Goal: Task Accomplishment & Management: Complete application form

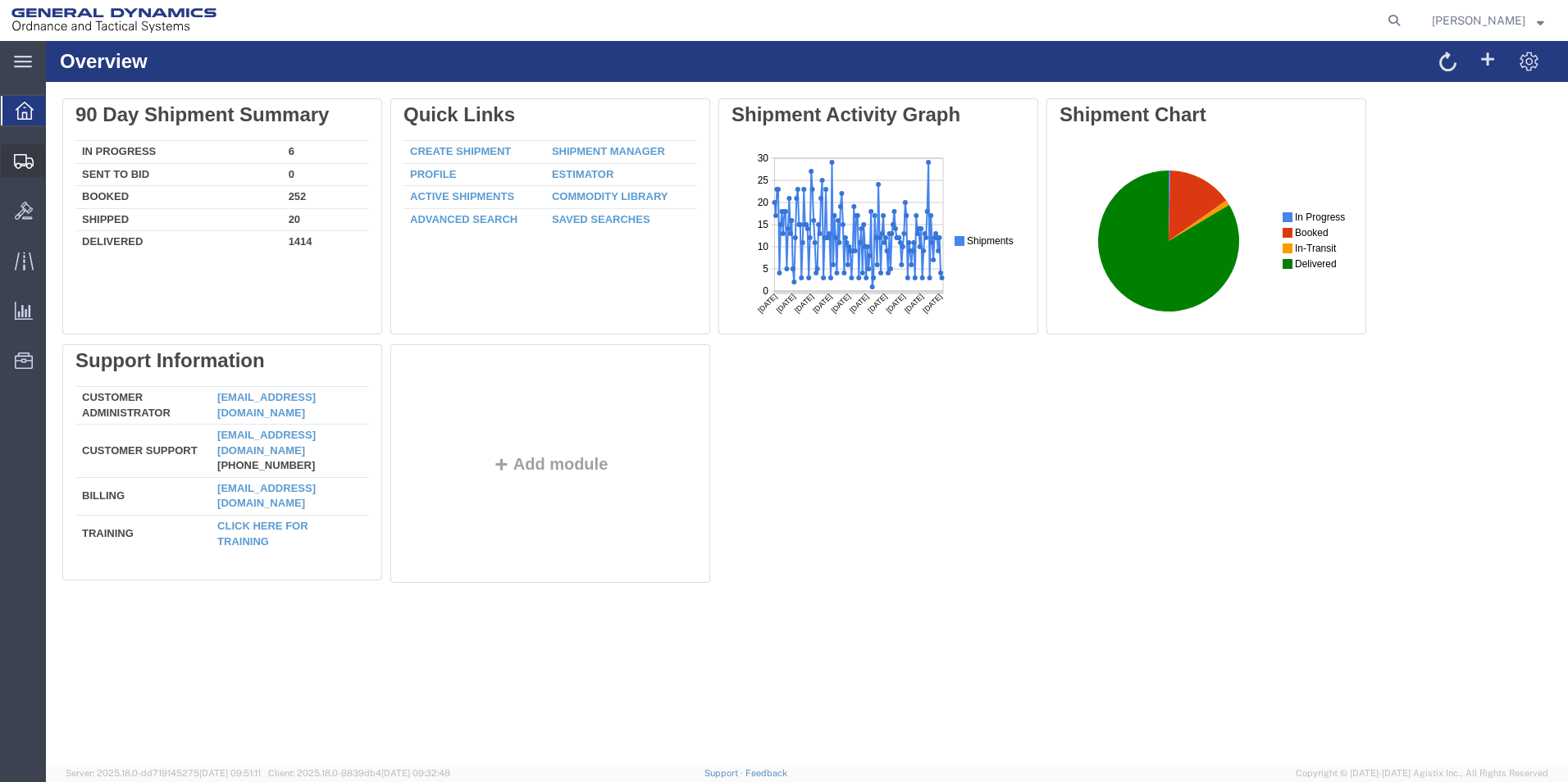
click at [0, 0] on span "Create Shipment" at bounding box center [0, 0] width 0 height 0
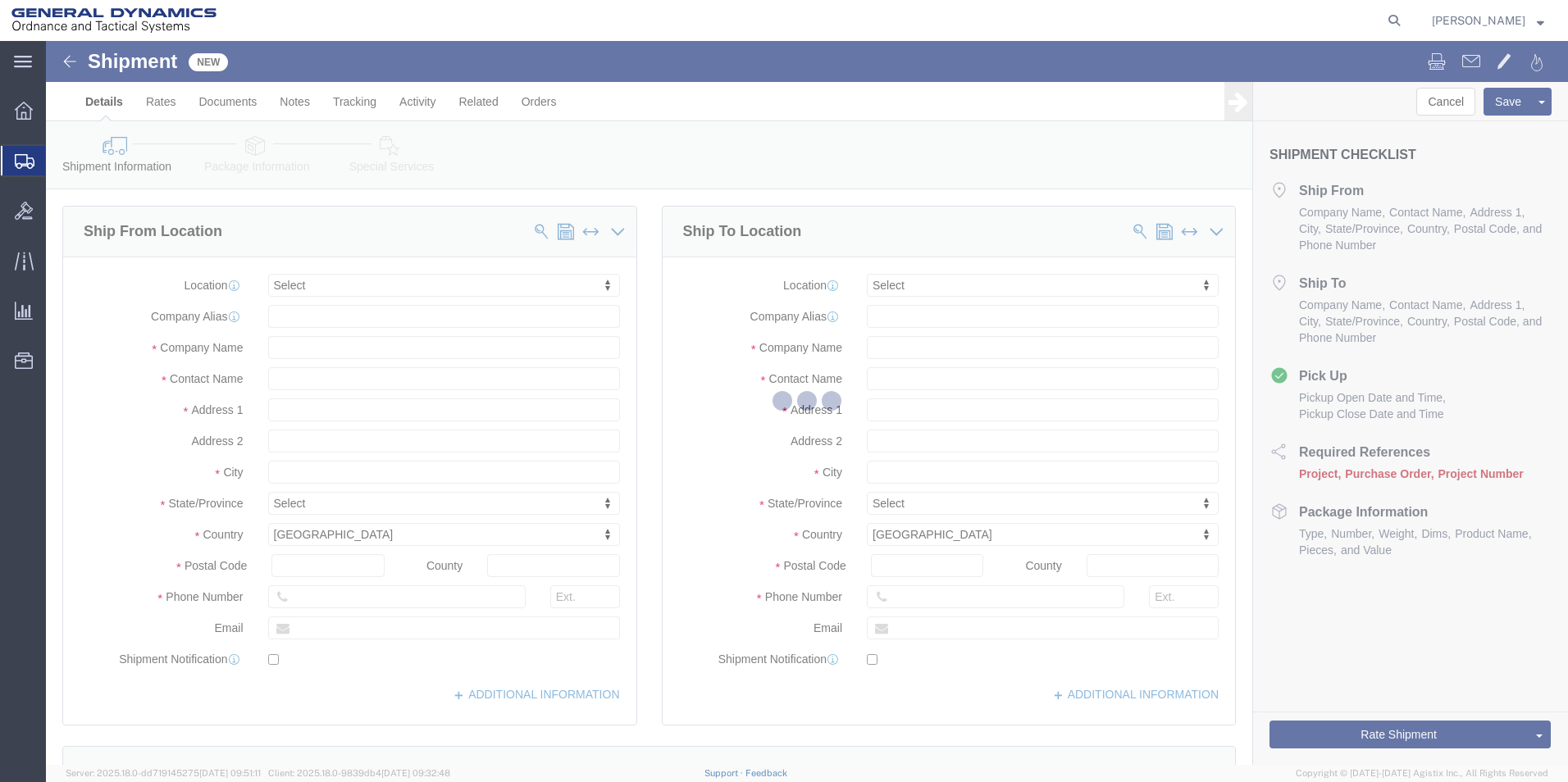
select select
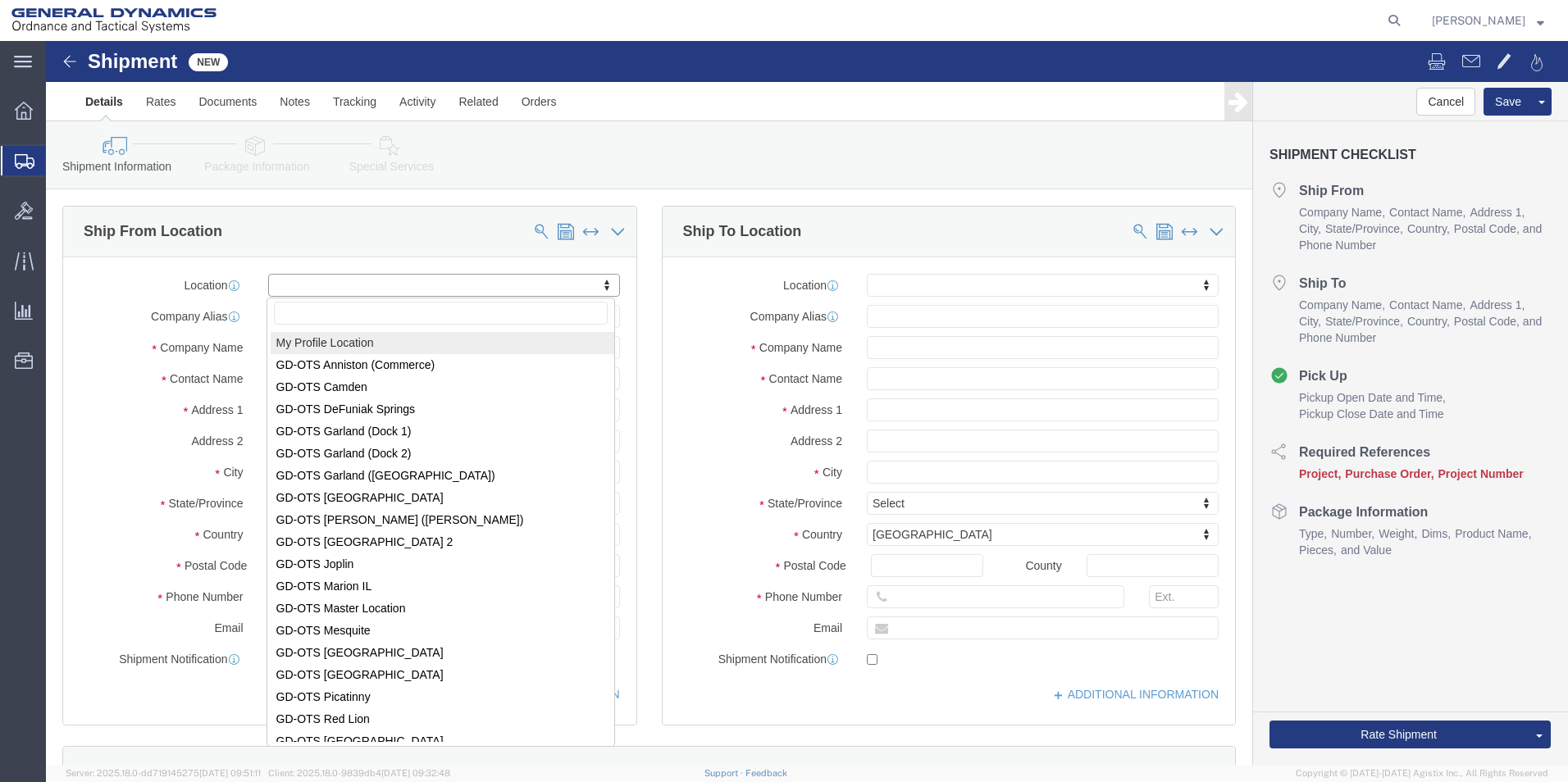
select select "MYPROFILE"
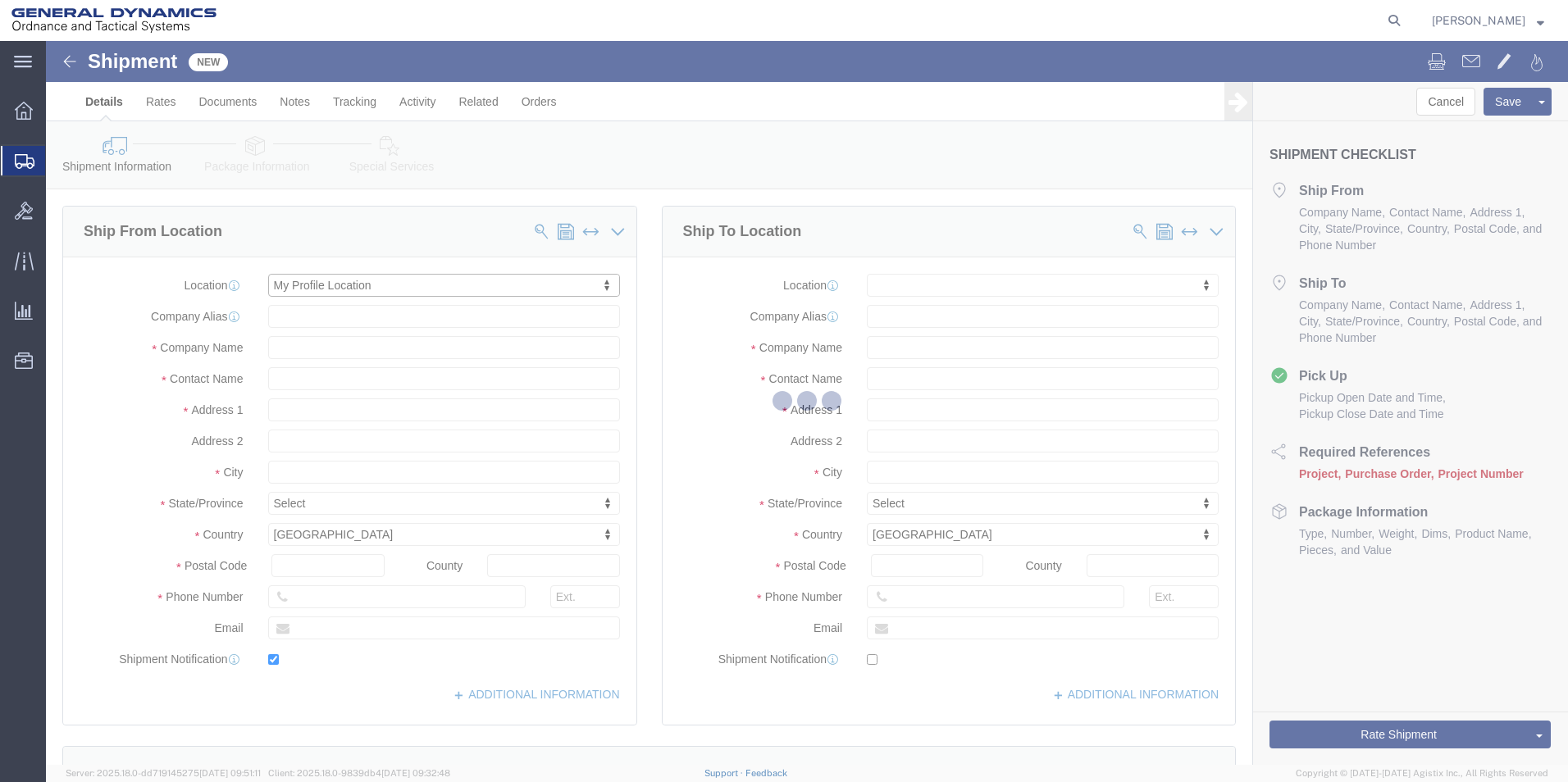
type input "1492 Route 315"
type input "18702"
type input "5709087062"
type input "[EMAIL_ADDRESS][PERSON_NAME][DOMAIN_NAME]"
checkbox input "true"
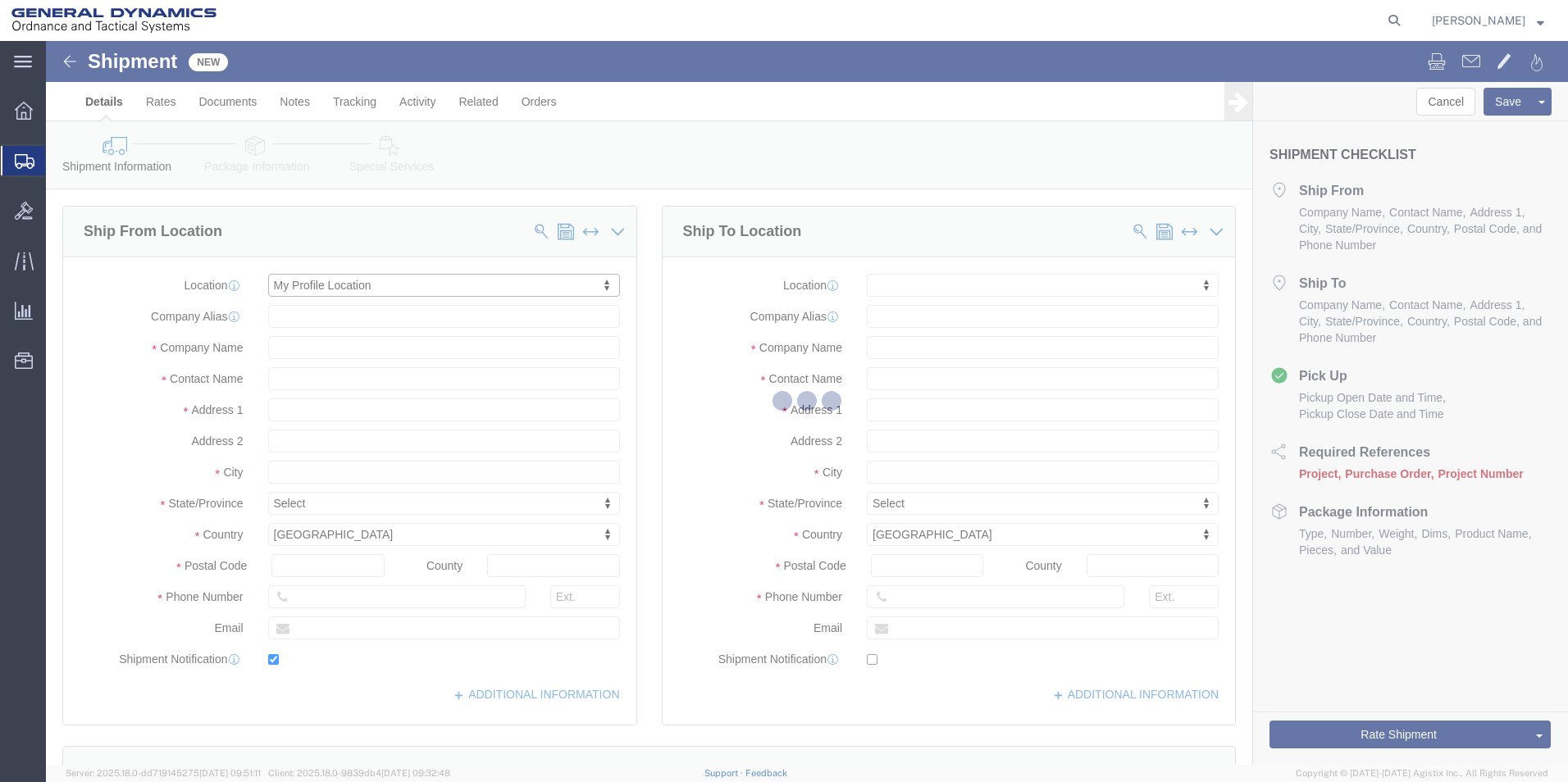
type input "General Dynamics - OTS"
type input "[PERSON_NAME]"
select select "PA"
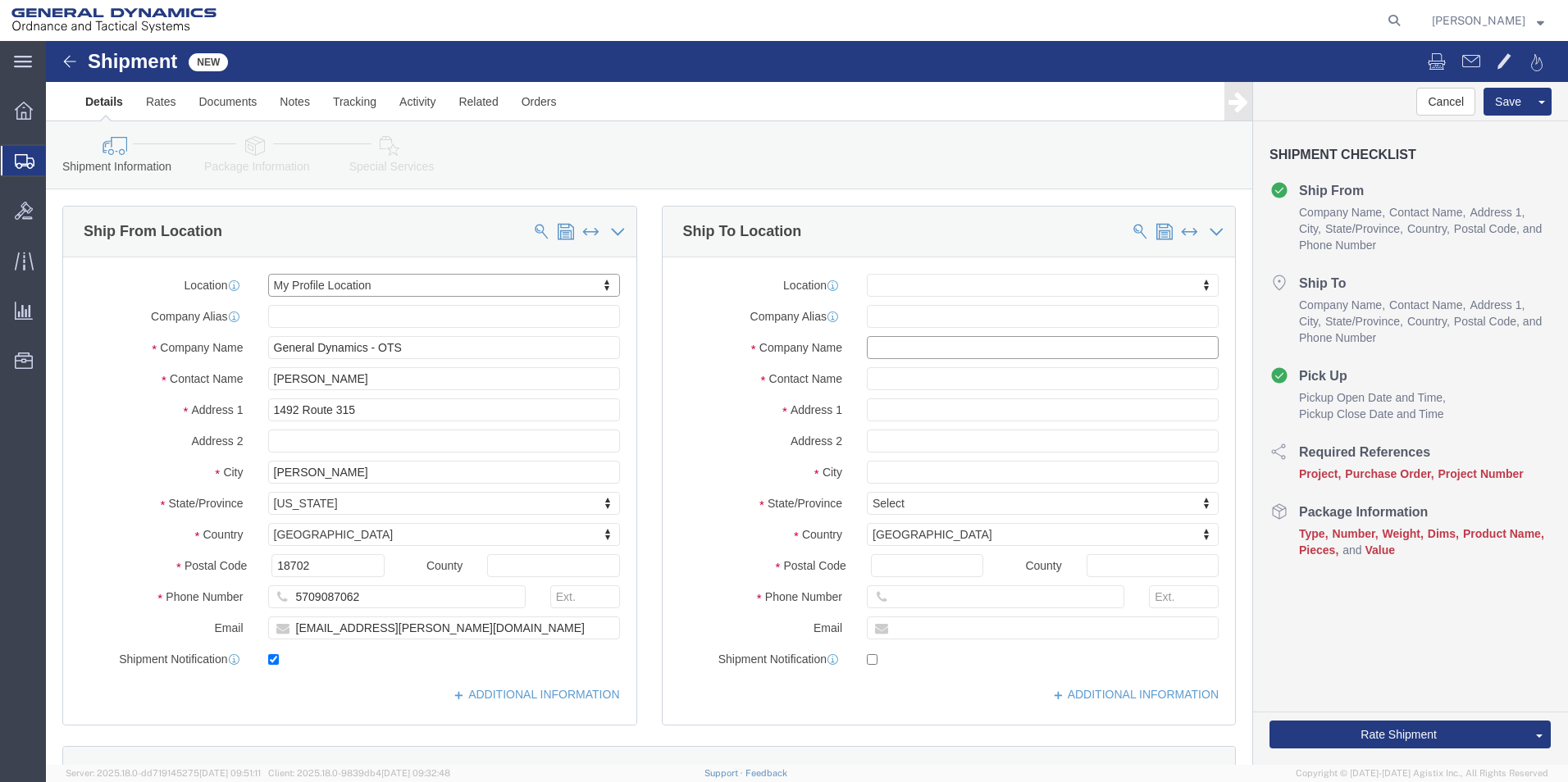
click input "text"
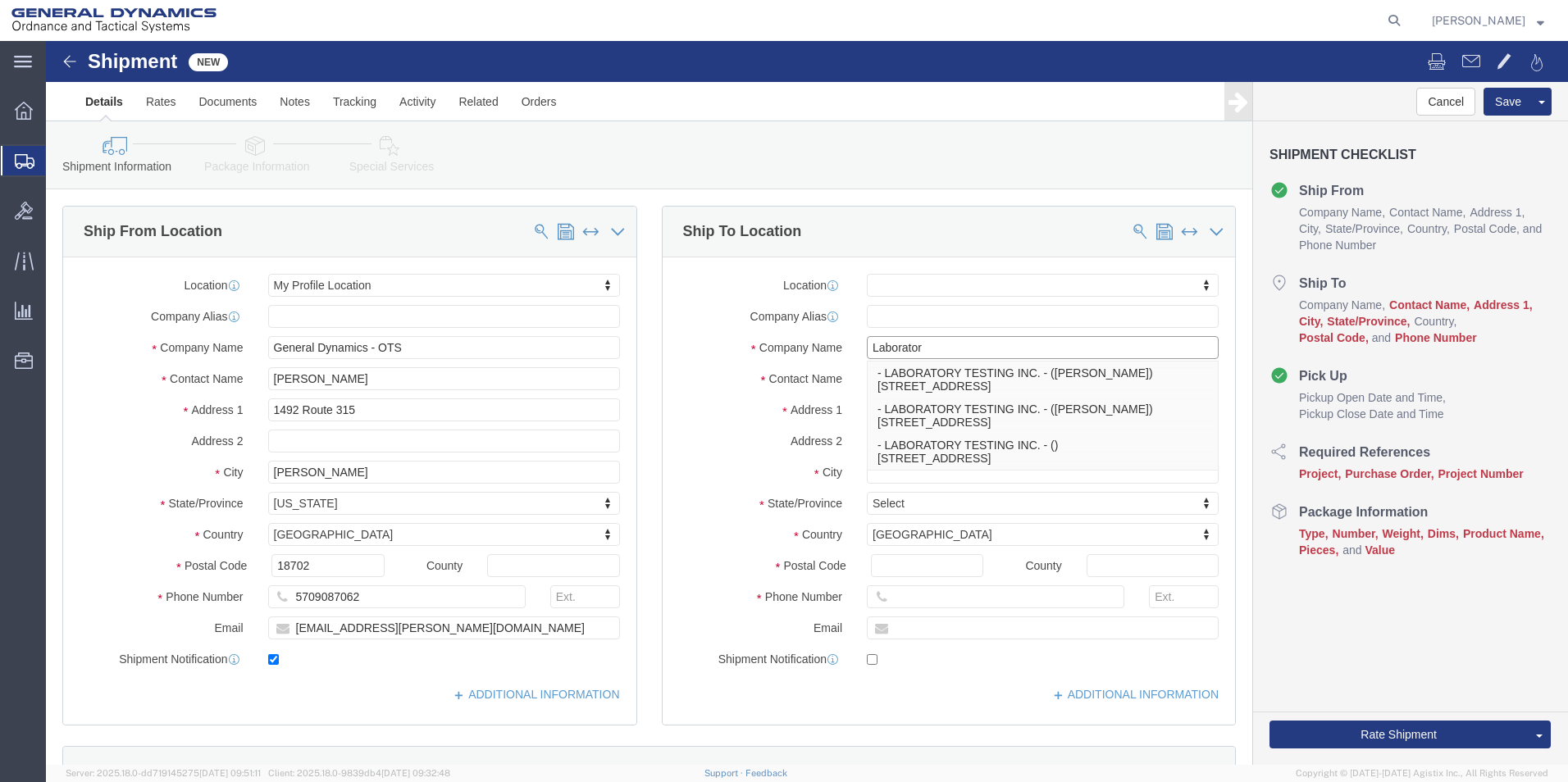
type input "Laboratory"
click p "- LABORATORY TESTING INC. - ([PERSON_NAME]) [STREET_ADDRESS]"
select select
type input "[STREET_ADDRESS]"
type input "19440"
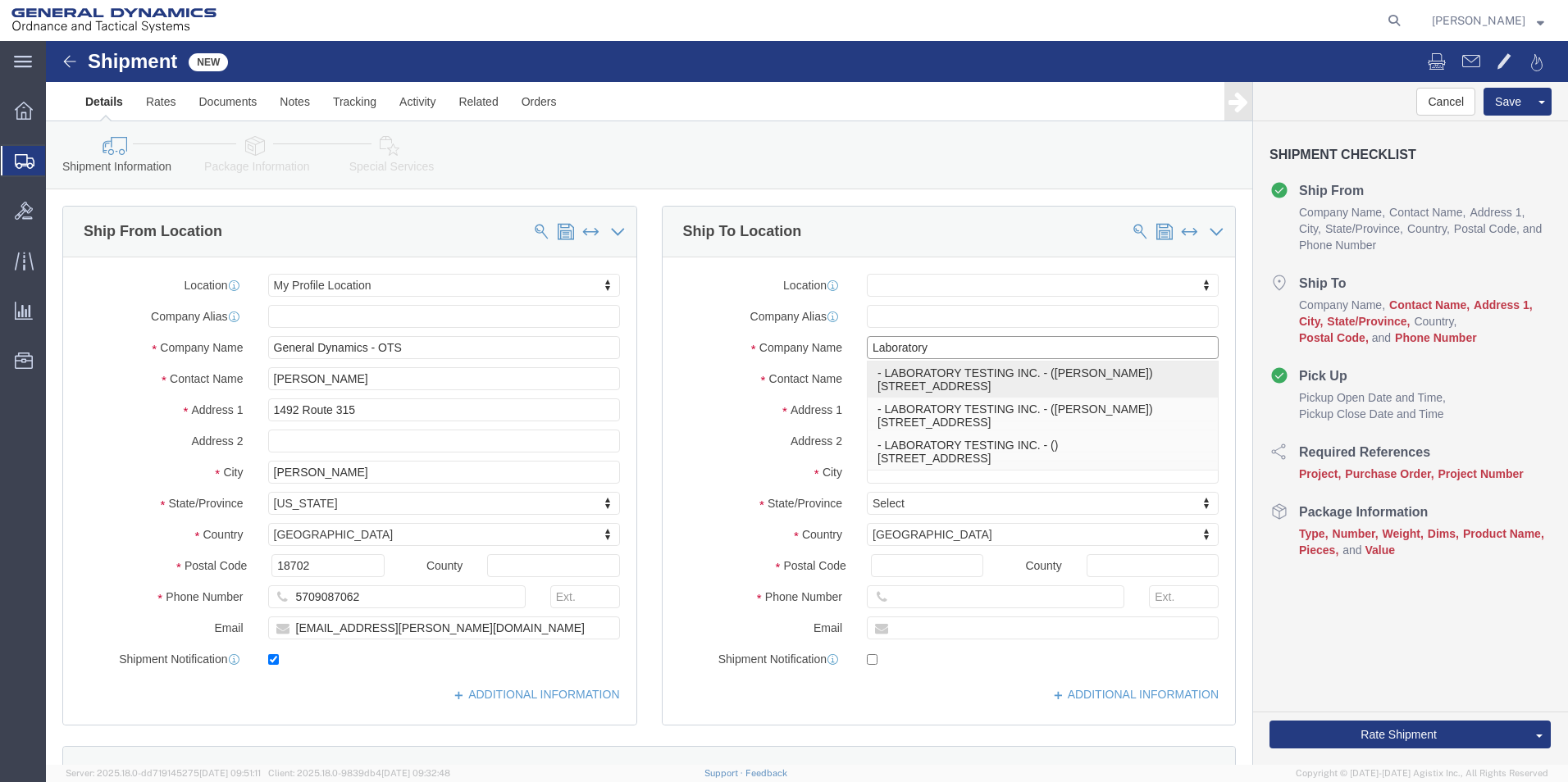
type input "LABORATORY TESTING INC."
type input "[PERSON_NAME]"
select select "PA"
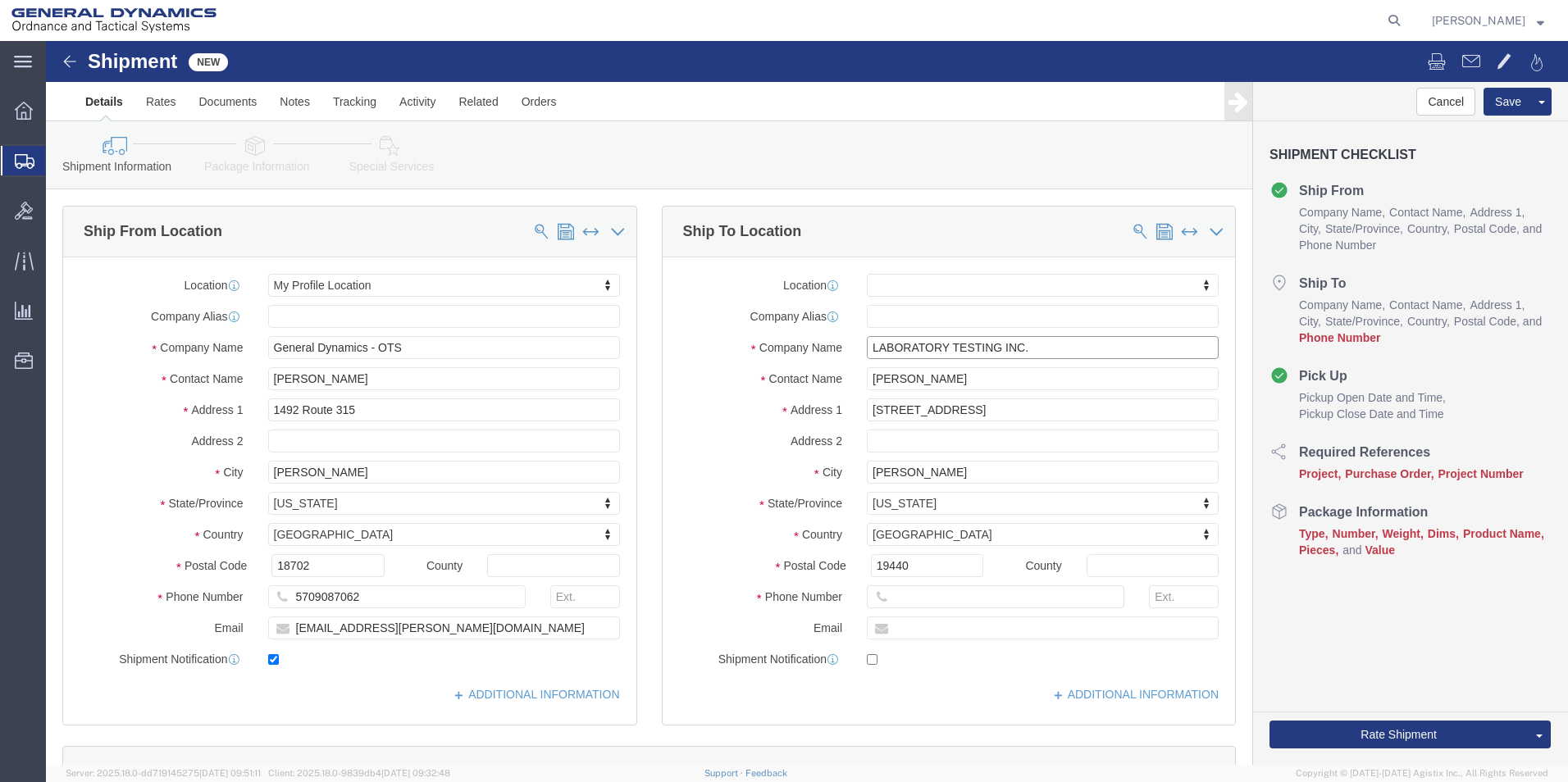
type input "LABORATORY TESTING INC."
click input "text"
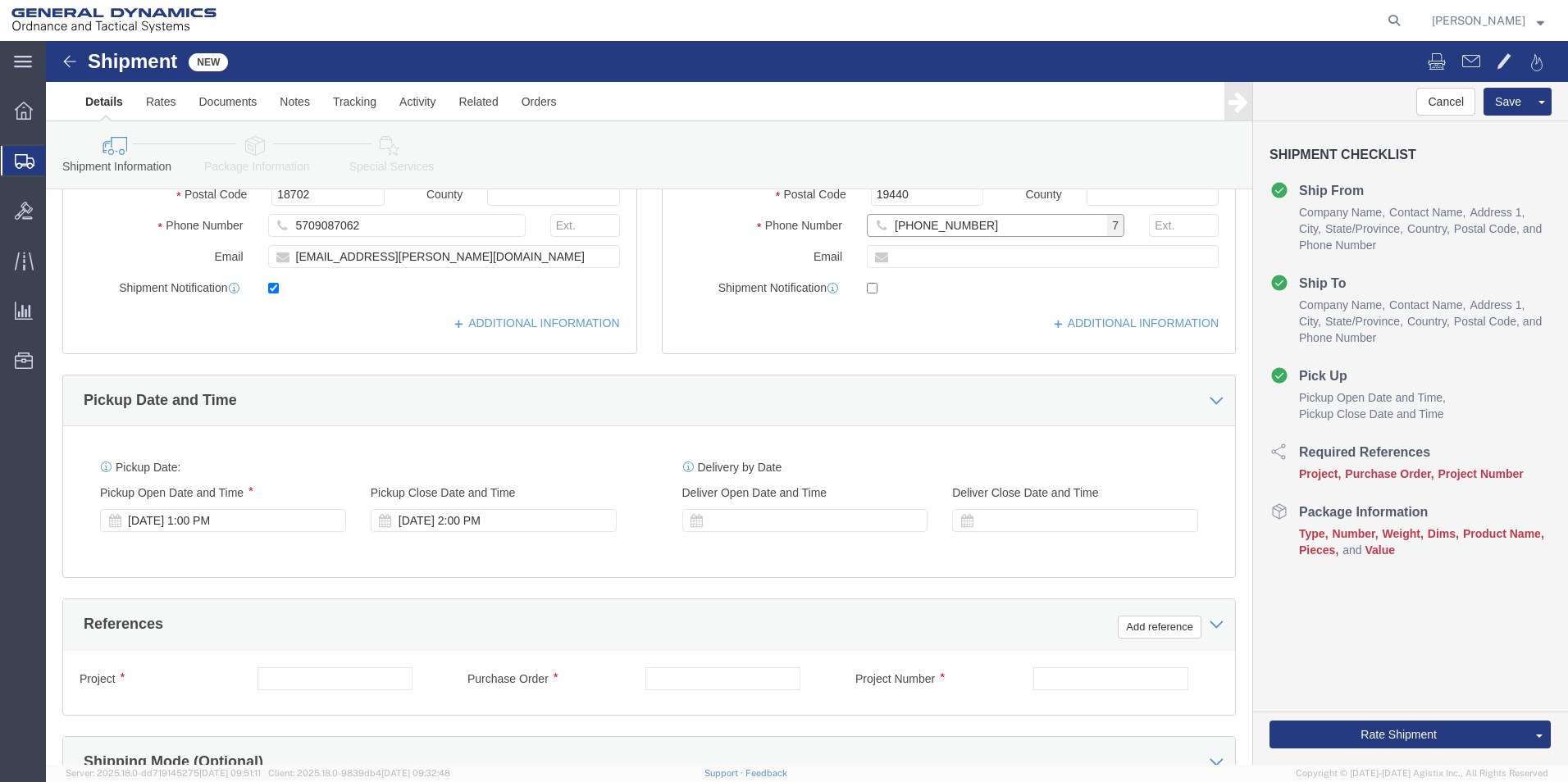
scroll to position [373, 0]
type input "[PHONE_NUMBER]"
click div "[DATE] 2:00 PM"
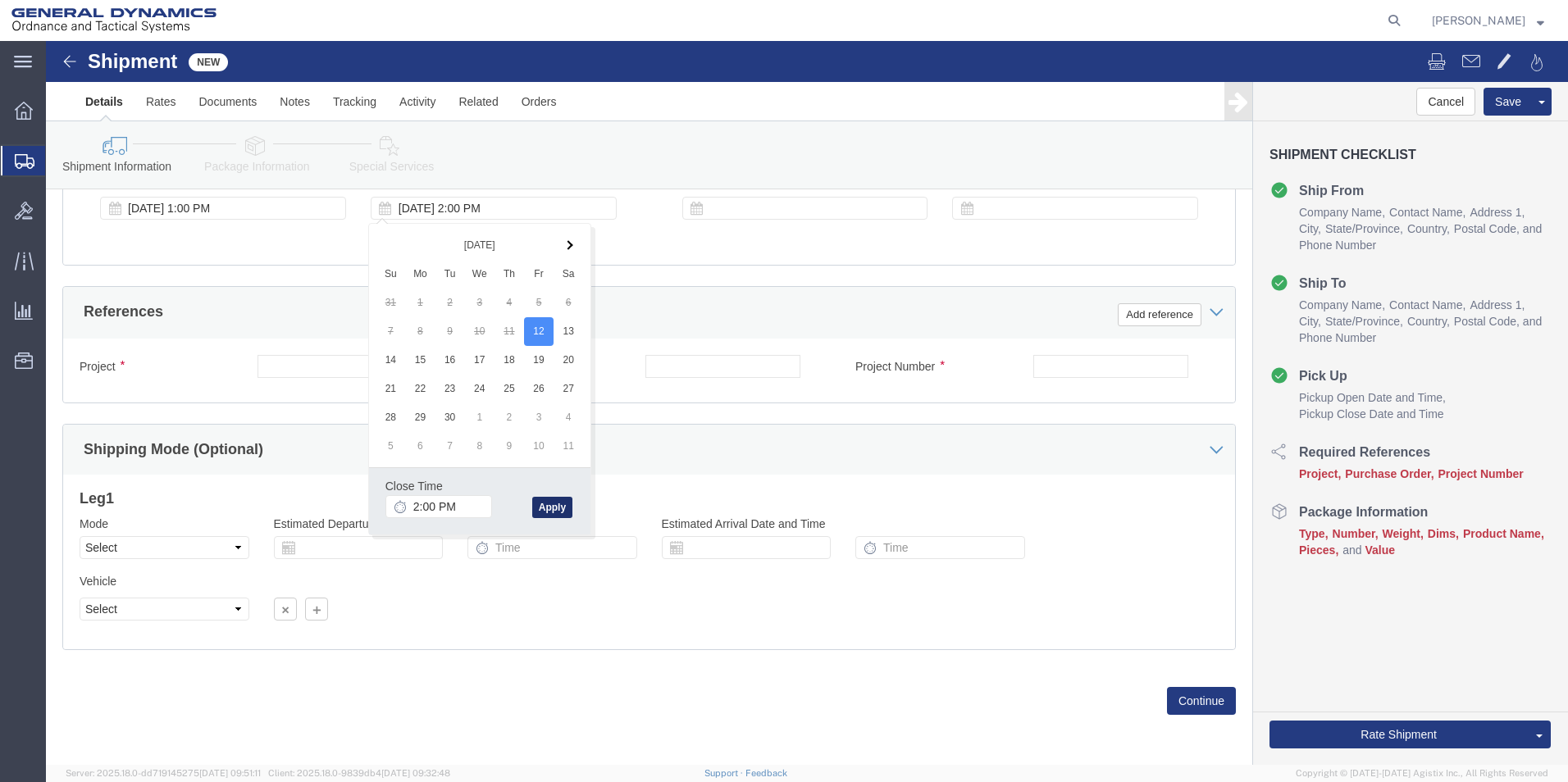
click button "Apply"
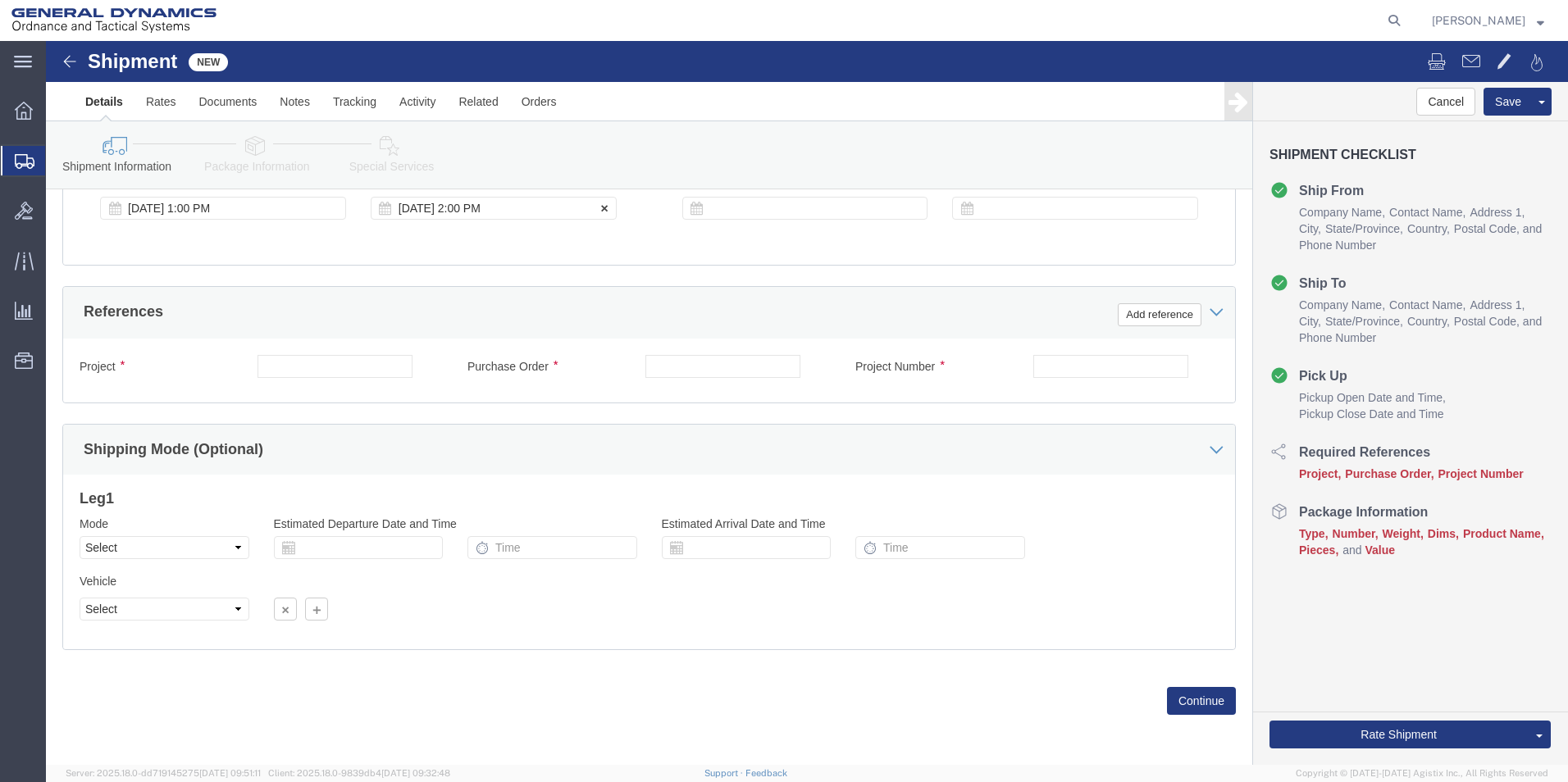
click div "[DATE] 2:00 PM"
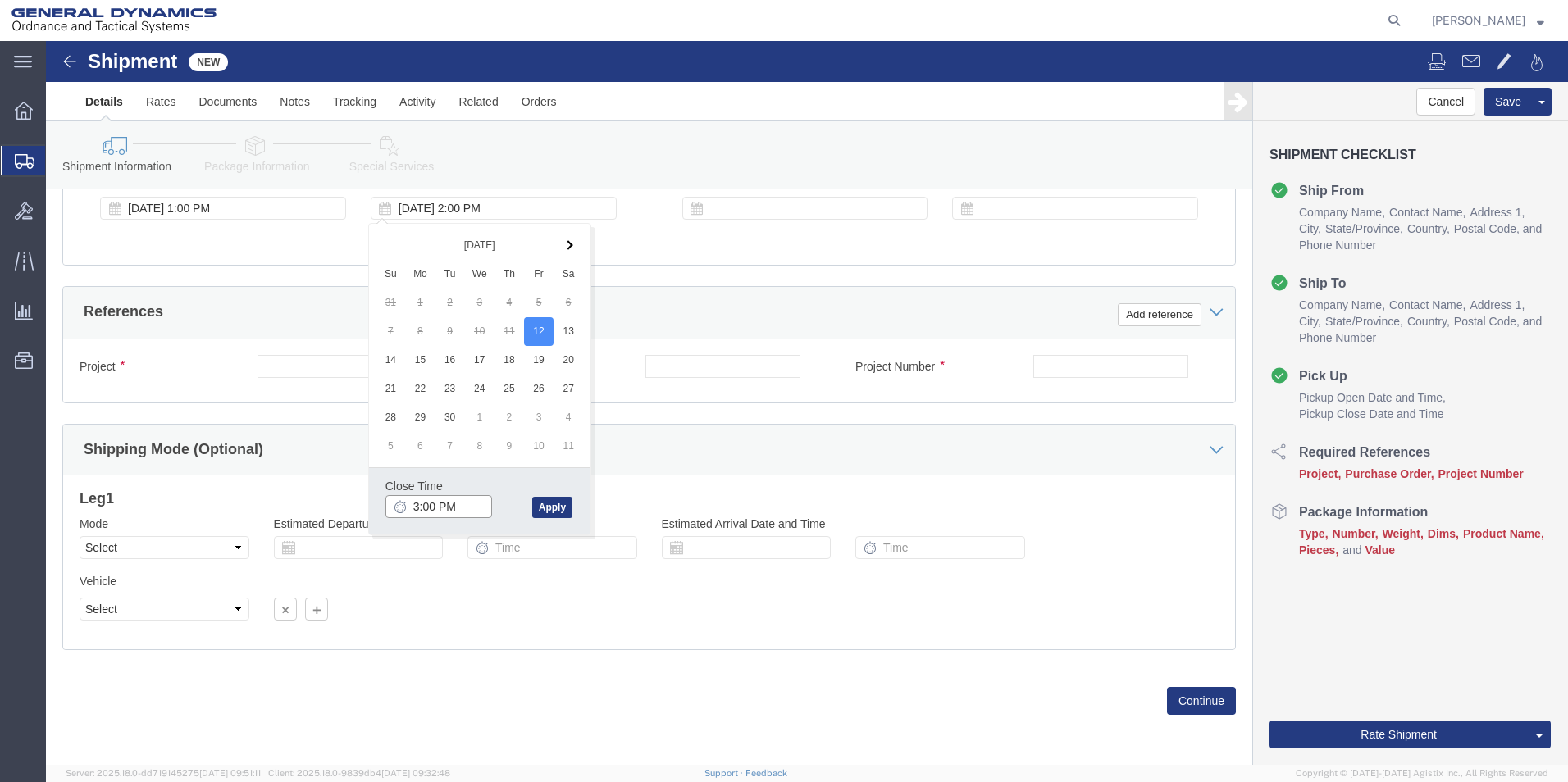
type input "4:00 PM"
click button "Apply"
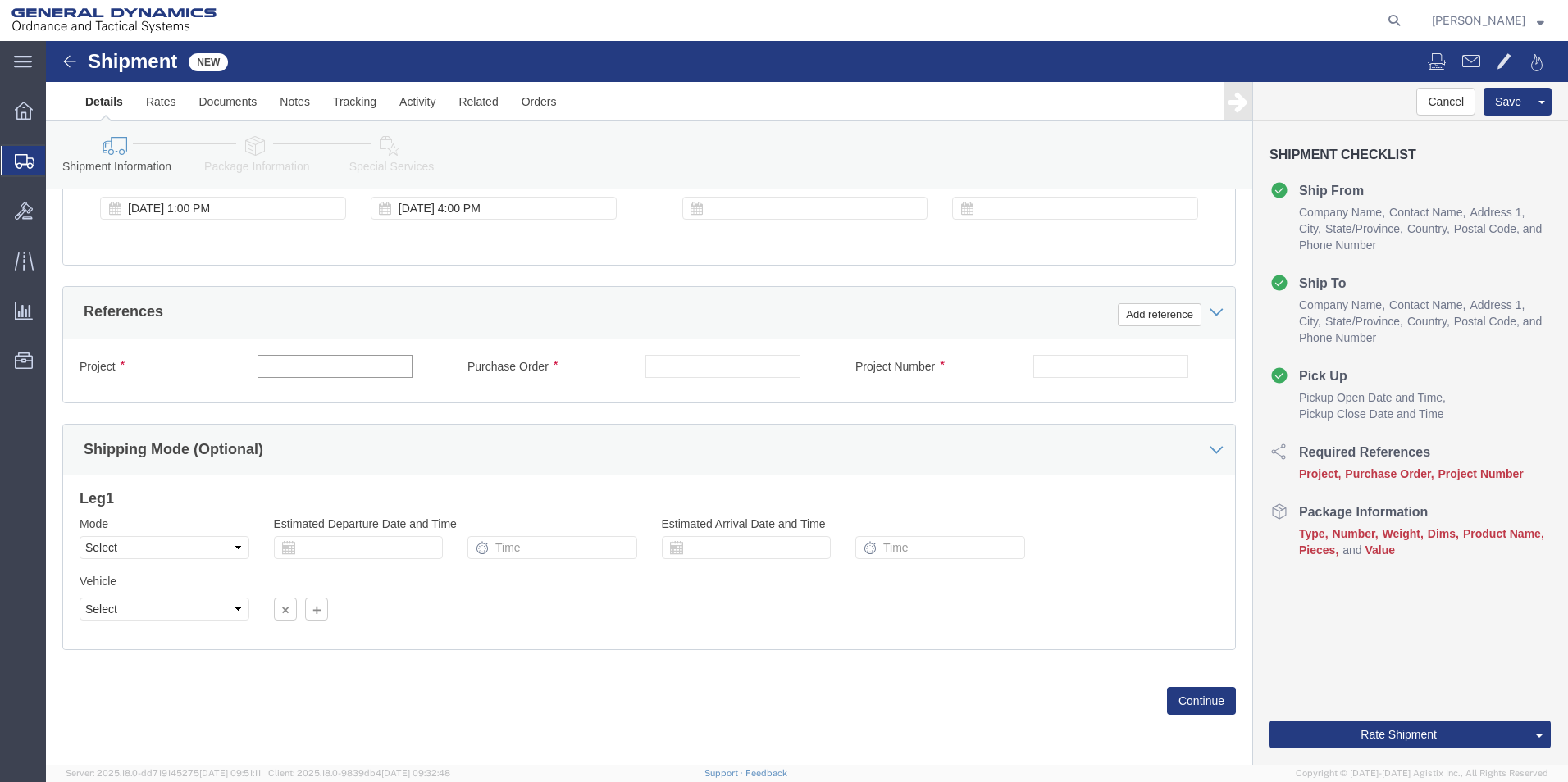
click input "text"
type input "8117185"
drag, startPoint x: 225, startPoint y: 324, endPoint x: 264, endPoint y: 288, distance: 53.1
click input "text"
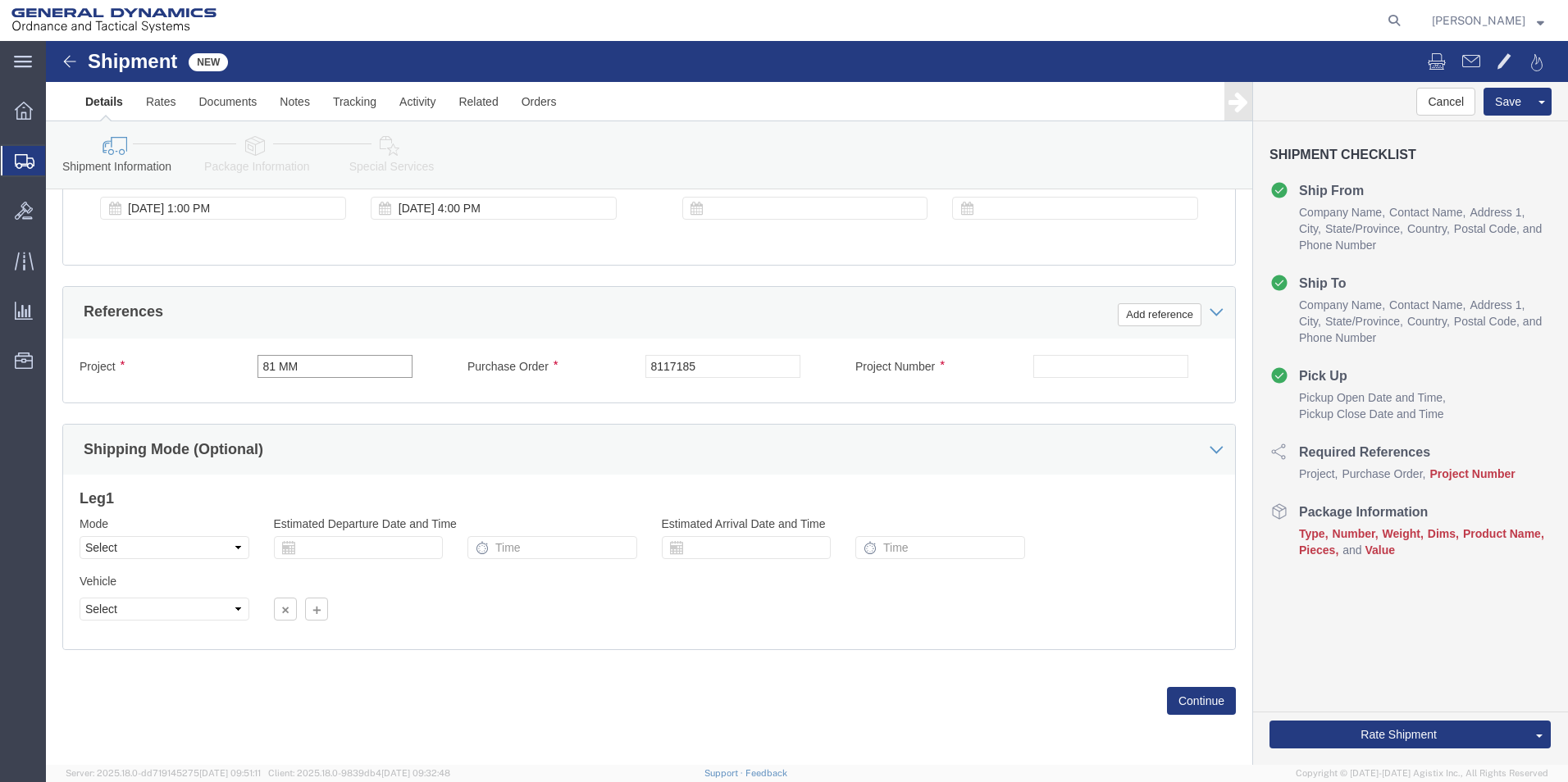
type input "81 MM"
click input "text"
type input "T0898"
click button "Continue"
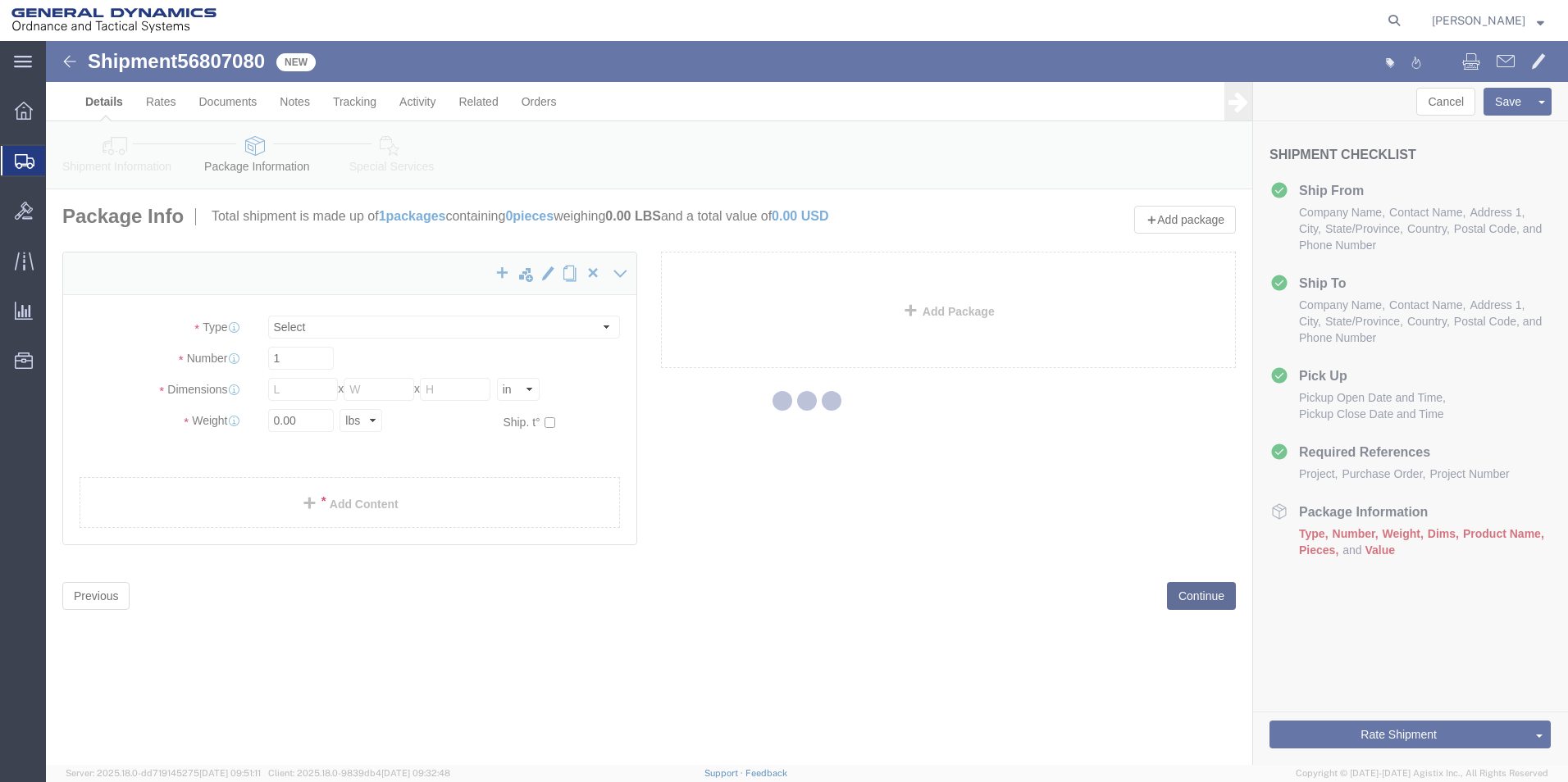
select select "CBOX"
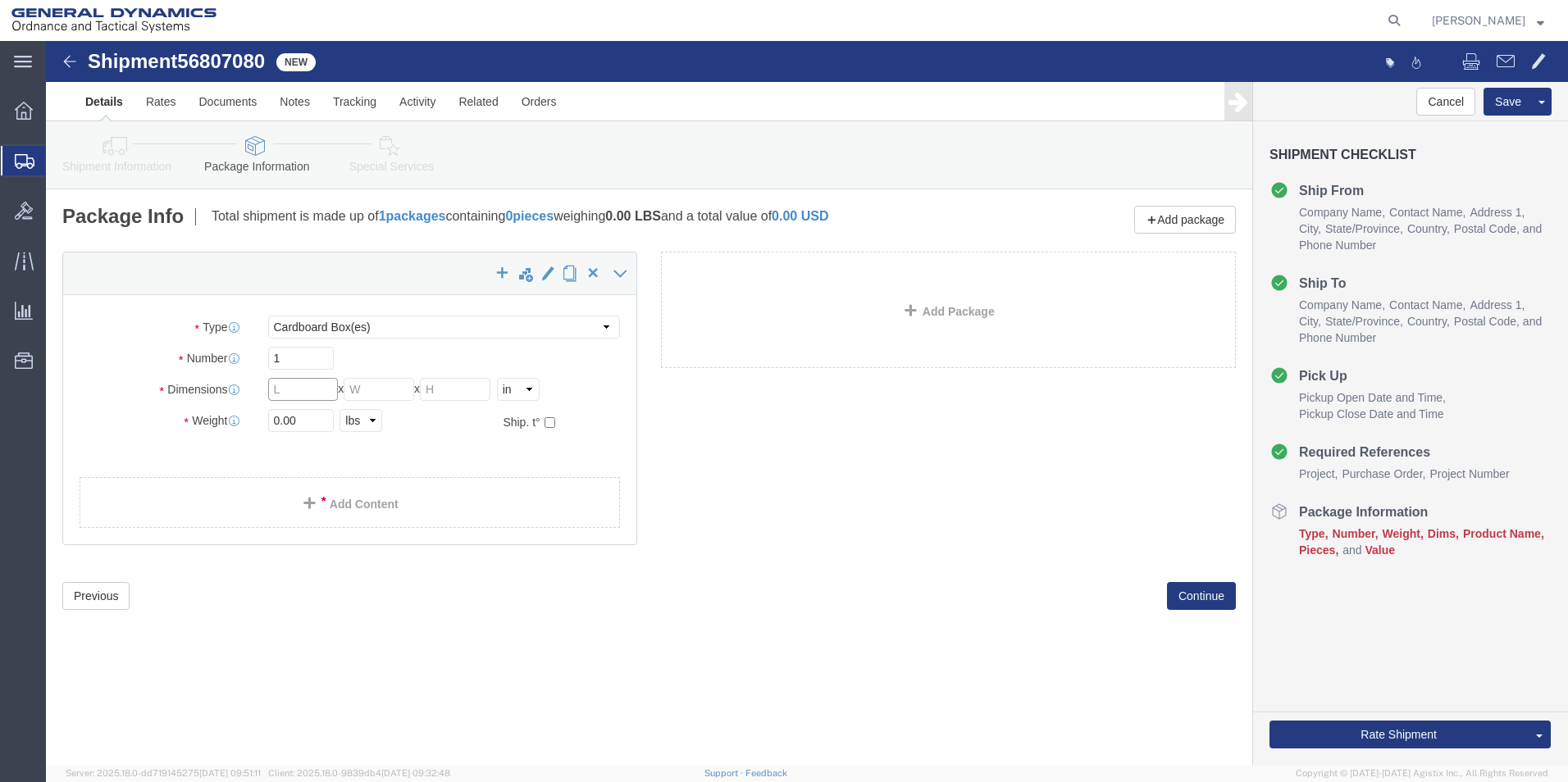
click input "text"
type input "13.00"
click input "text"
type input "16.00"
click input "text"
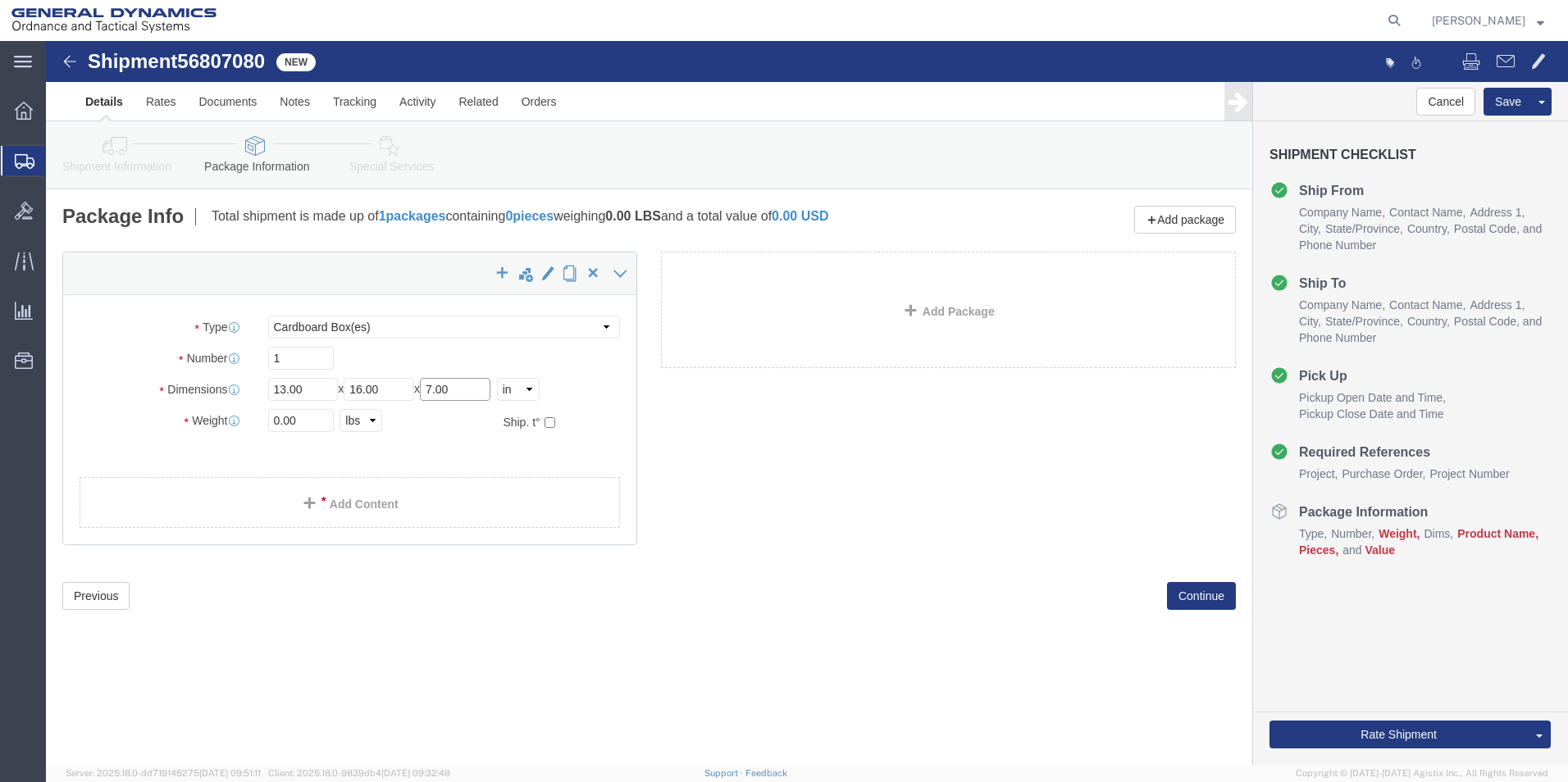
type input "7.00"
drag, startPoint x: 263, startPoint y: 381, endPoint x: 195, endPoint y: 383, distance: 68.0
click div "Weight 0.00 Select kgs lbs Ship. t°"
type input "13.00"
click link "Add Content"
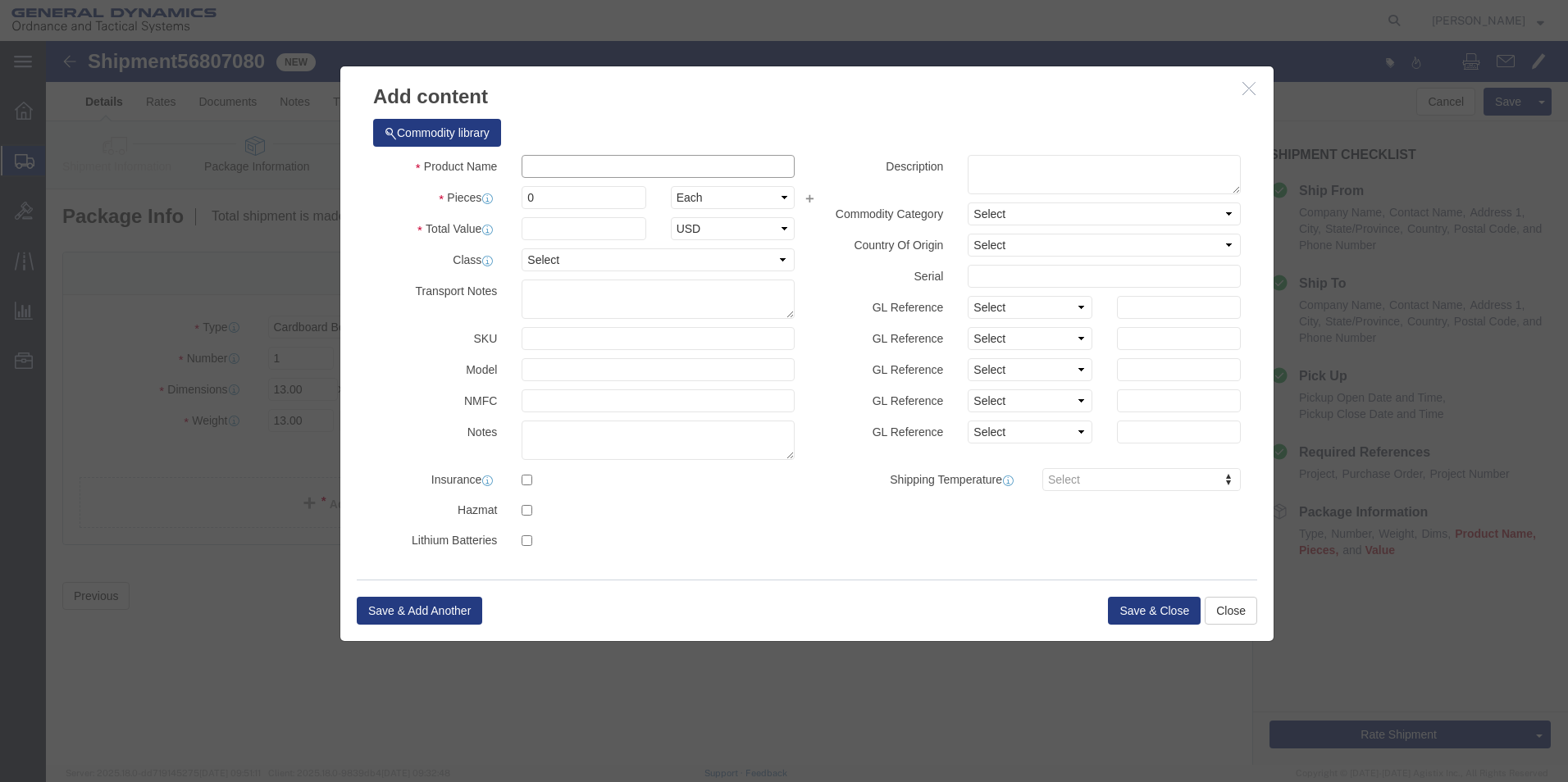
click input "text"
type input "81 MM M821"
drag, startPoint x: 498, startPoint y: 152, endPoint x: 458, endPoint y: 163, distance: 41.5
click div "Pieces 0 Select Bag Barrels 100Board Feet Bottle Box Blister Pack Carats Can Ca…"
type input "2"
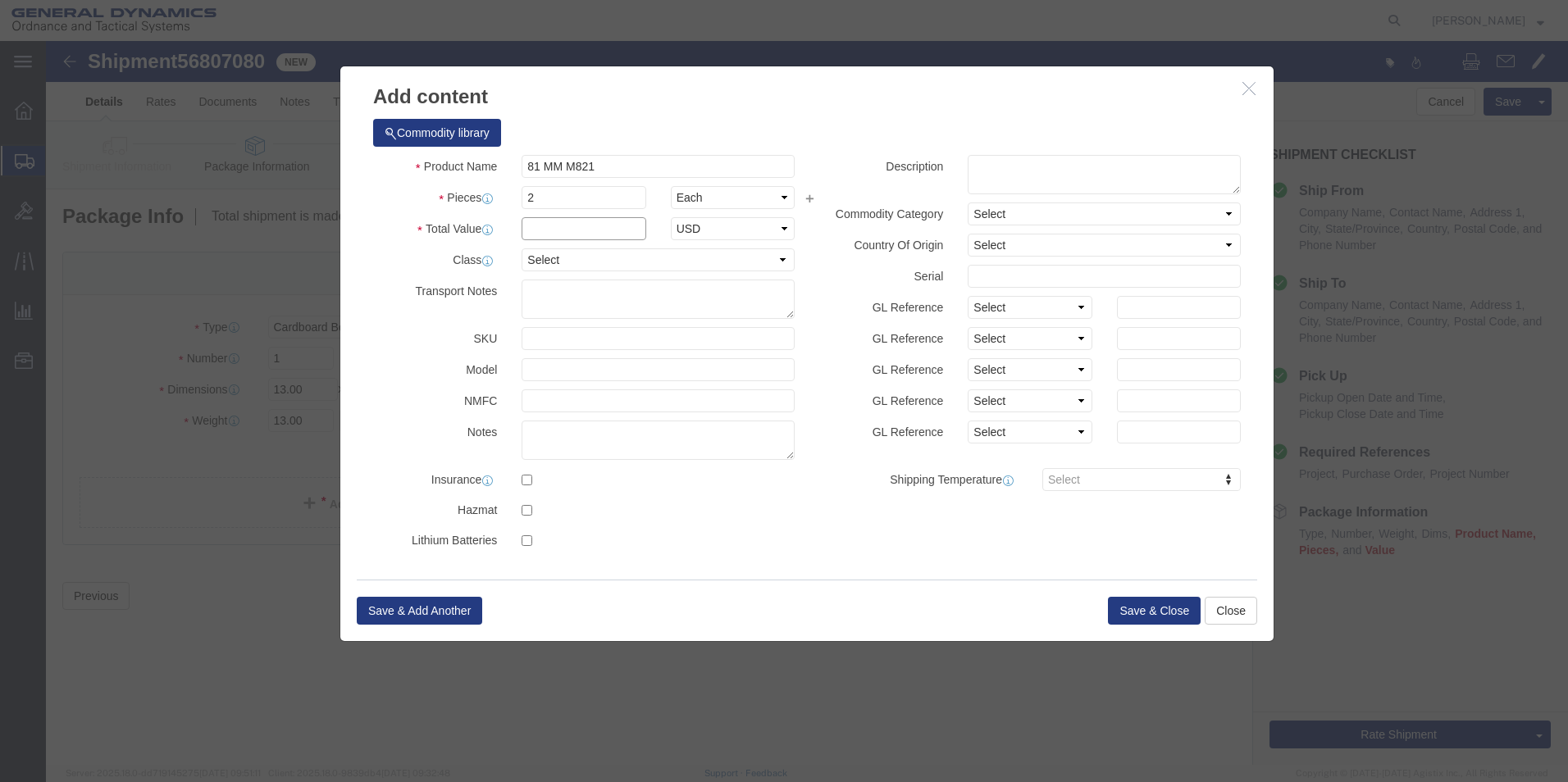
click input "text"
type input "3376.00"
click div "Product Name 81 MM M821 Pieces 2 Select Bag Barrels 100Board Feet Bottle Box Bl…"
click select "Select 50 55 60 65 70 85 92.5 100 125 175 250 300 400"
select select "50"
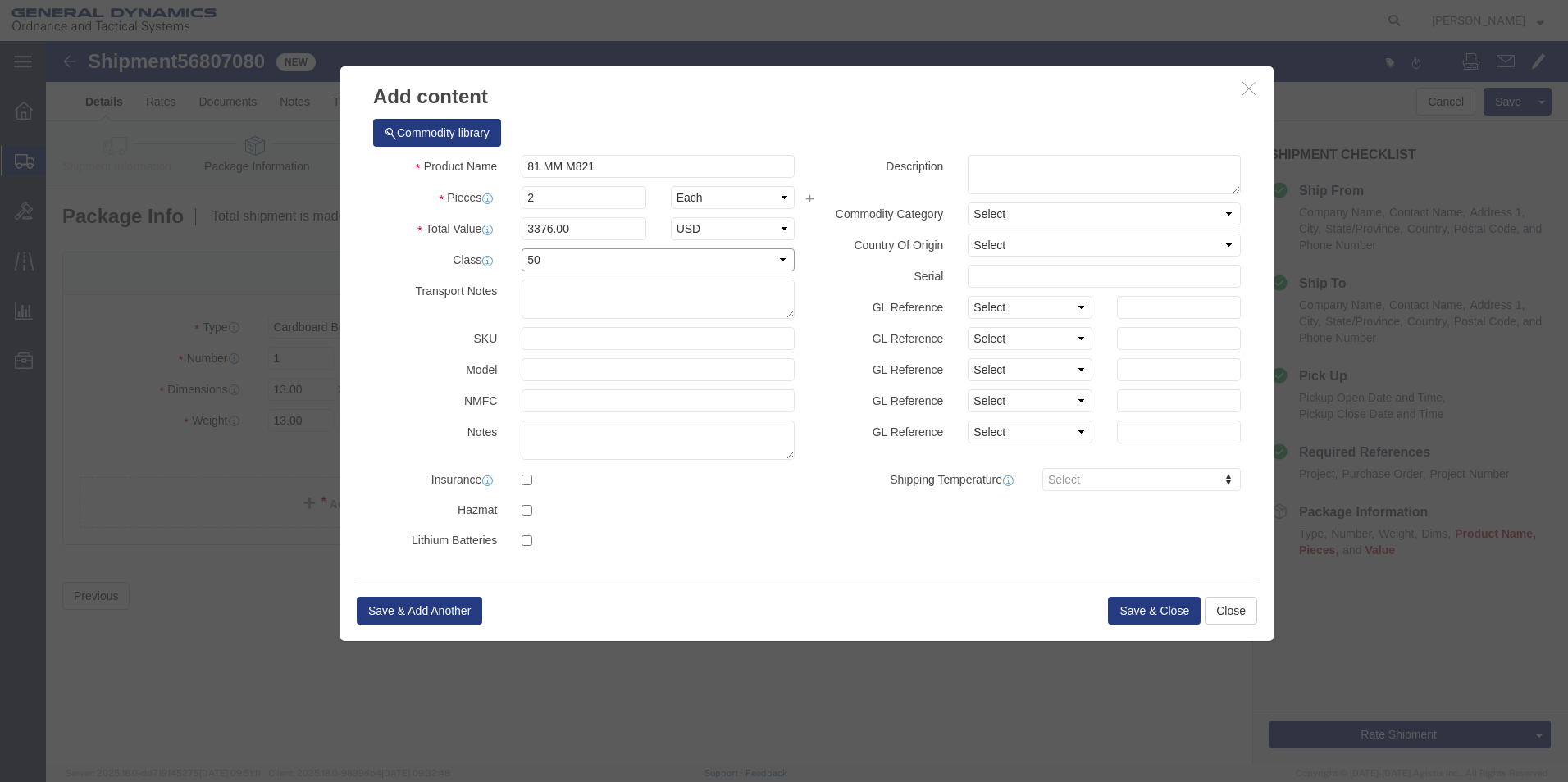
click select "Select 50 55 60 65 70 85 92.5 100 125 175 250 300 400"
click textarea
type textarea "Tensile bars"
click button "Save & Close"
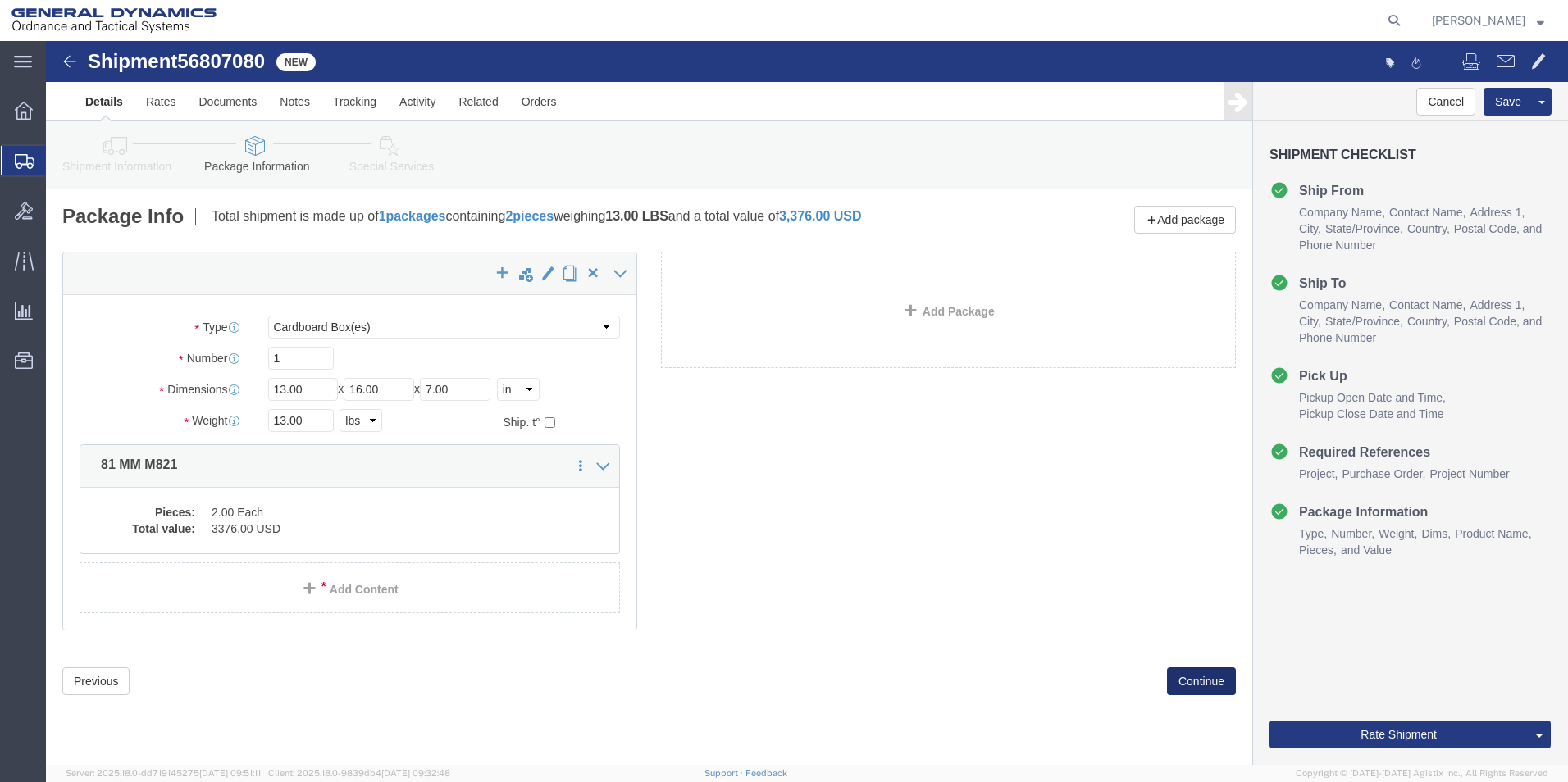
click button "Continue"
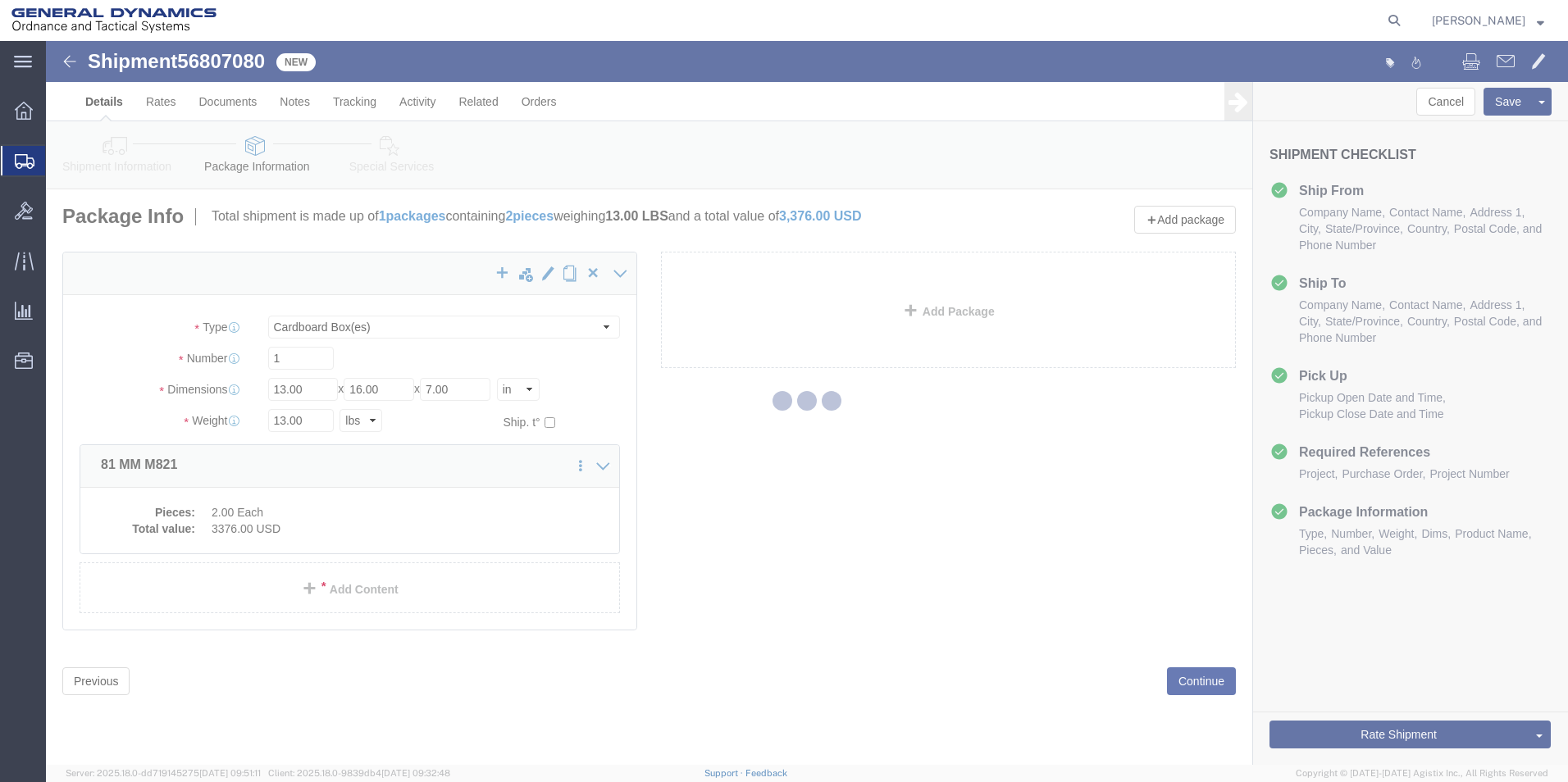
select select
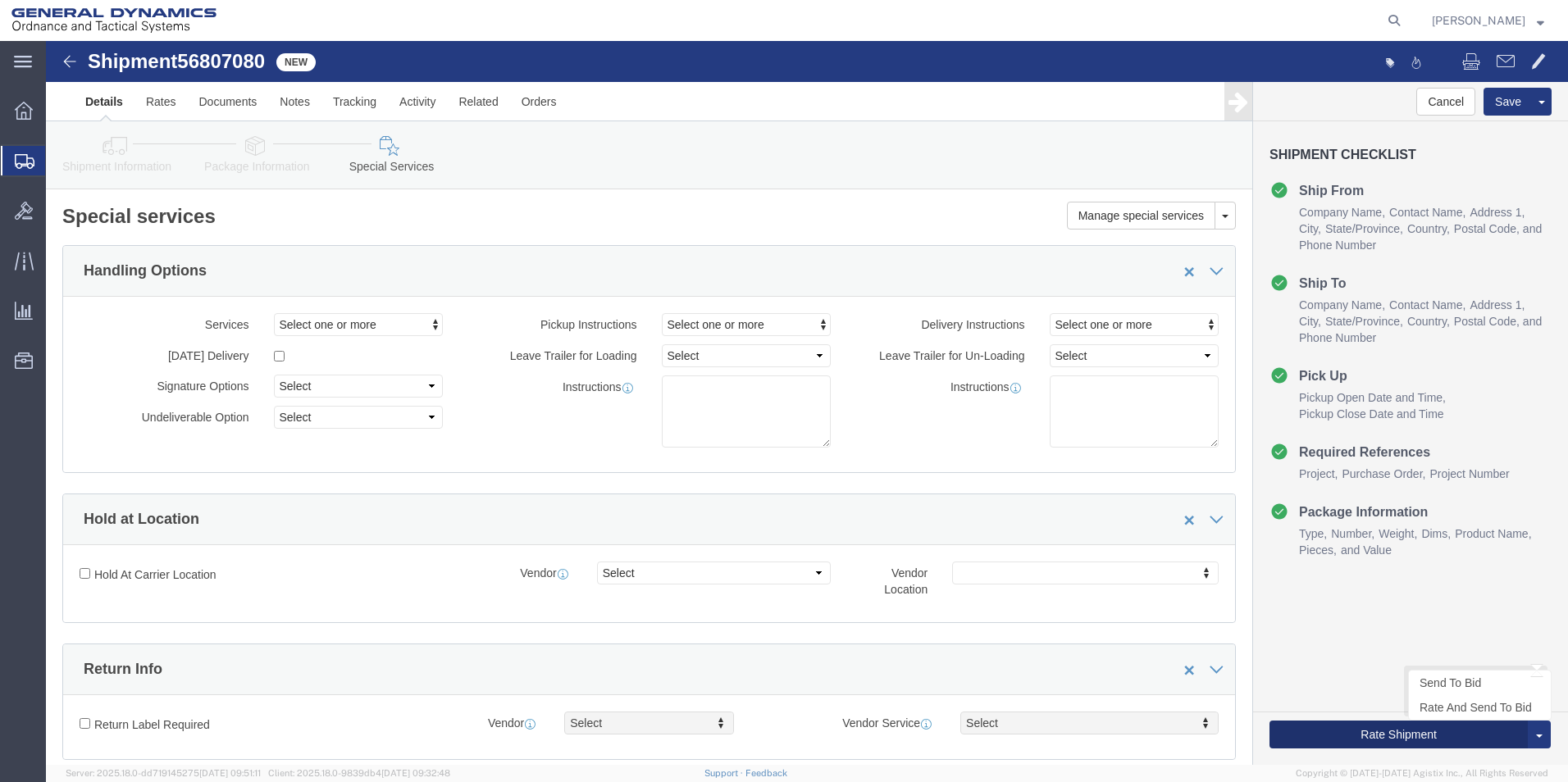
click button "Rate Shipment"
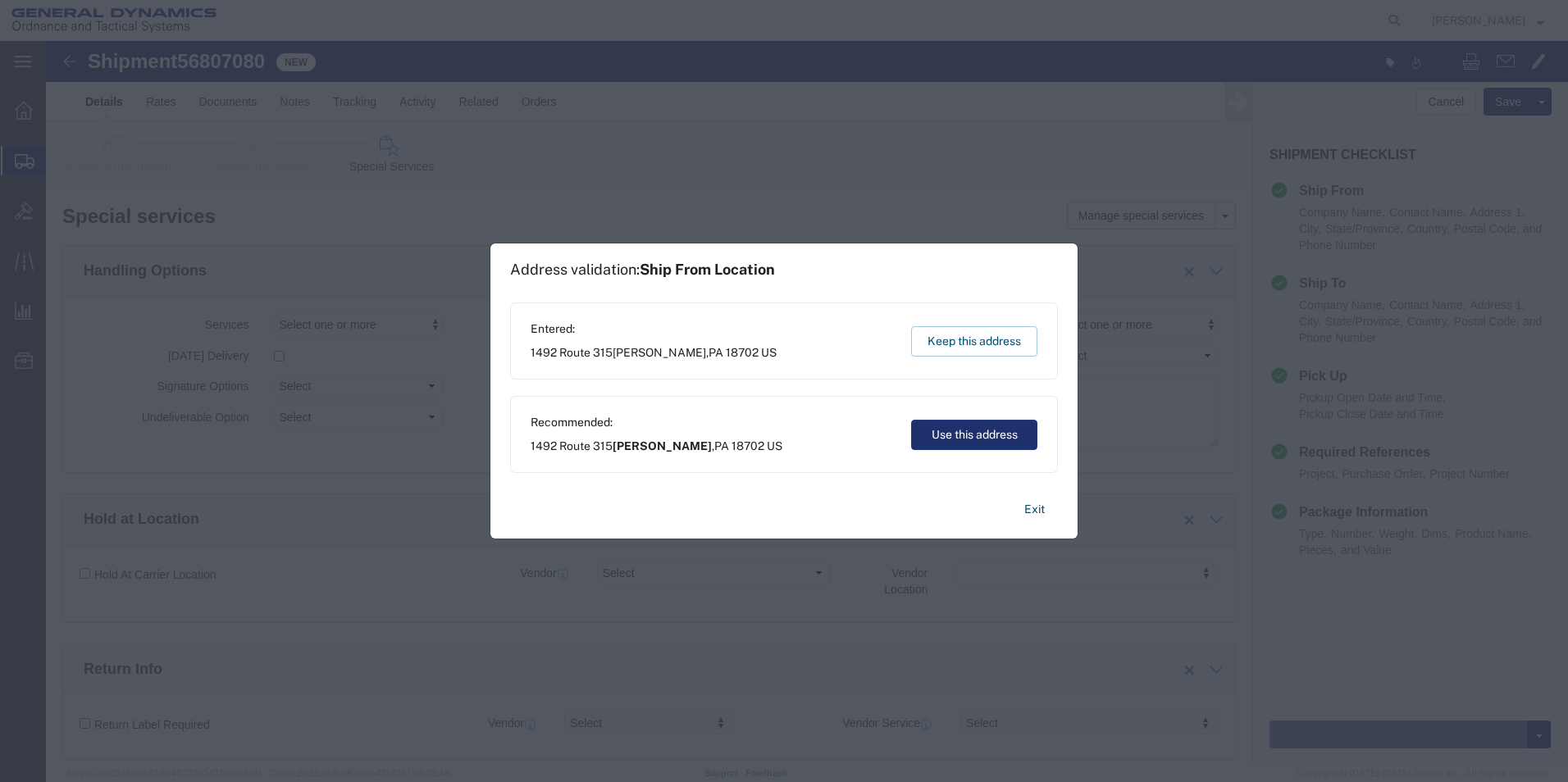
click at [975, 428] on button "Use this address" at bounding box center [974, 434] width 126 height 30
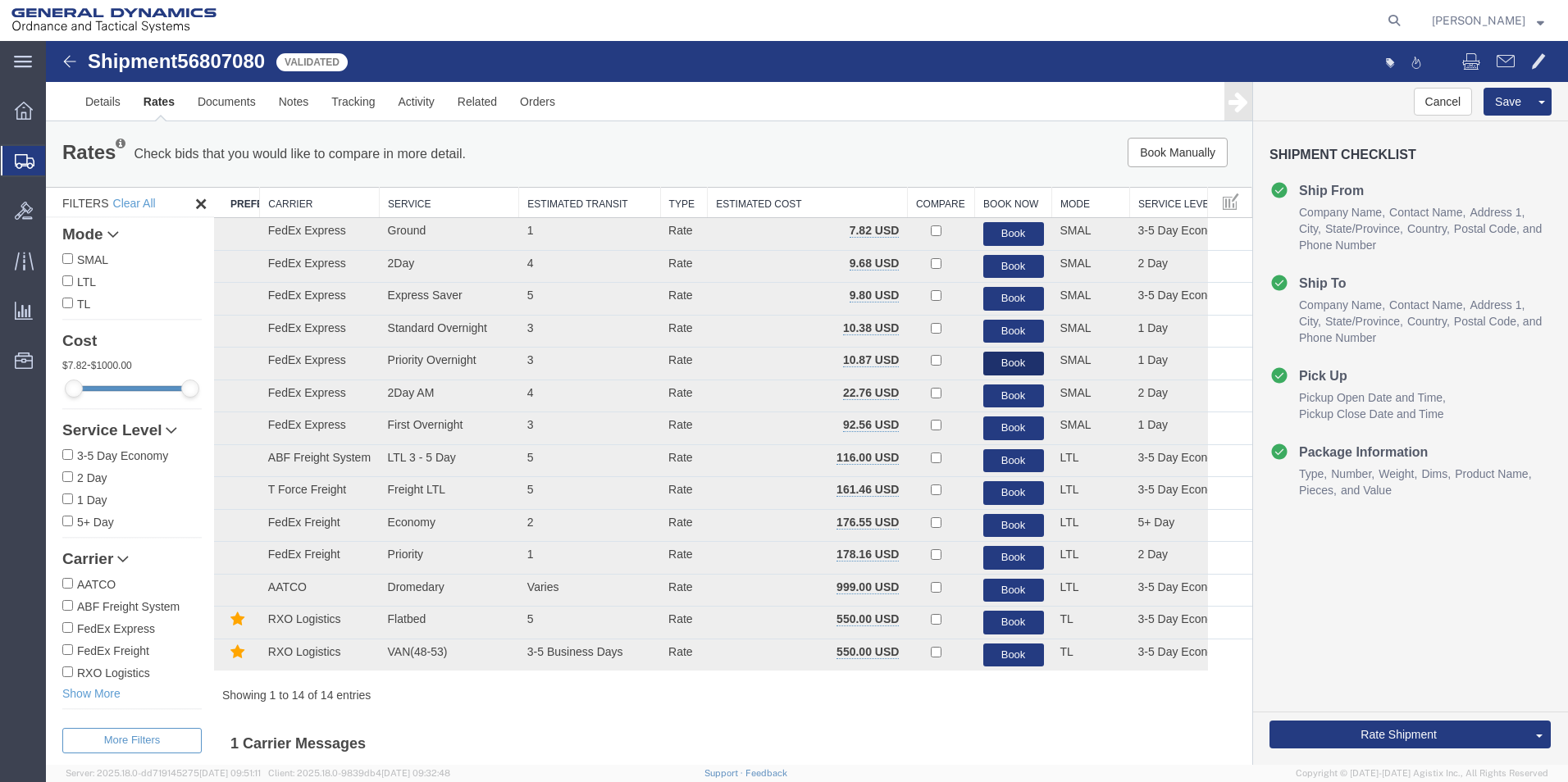
click at [1007, 360] on button "Book" at bounding box center [1013, 364] width 61 height 24
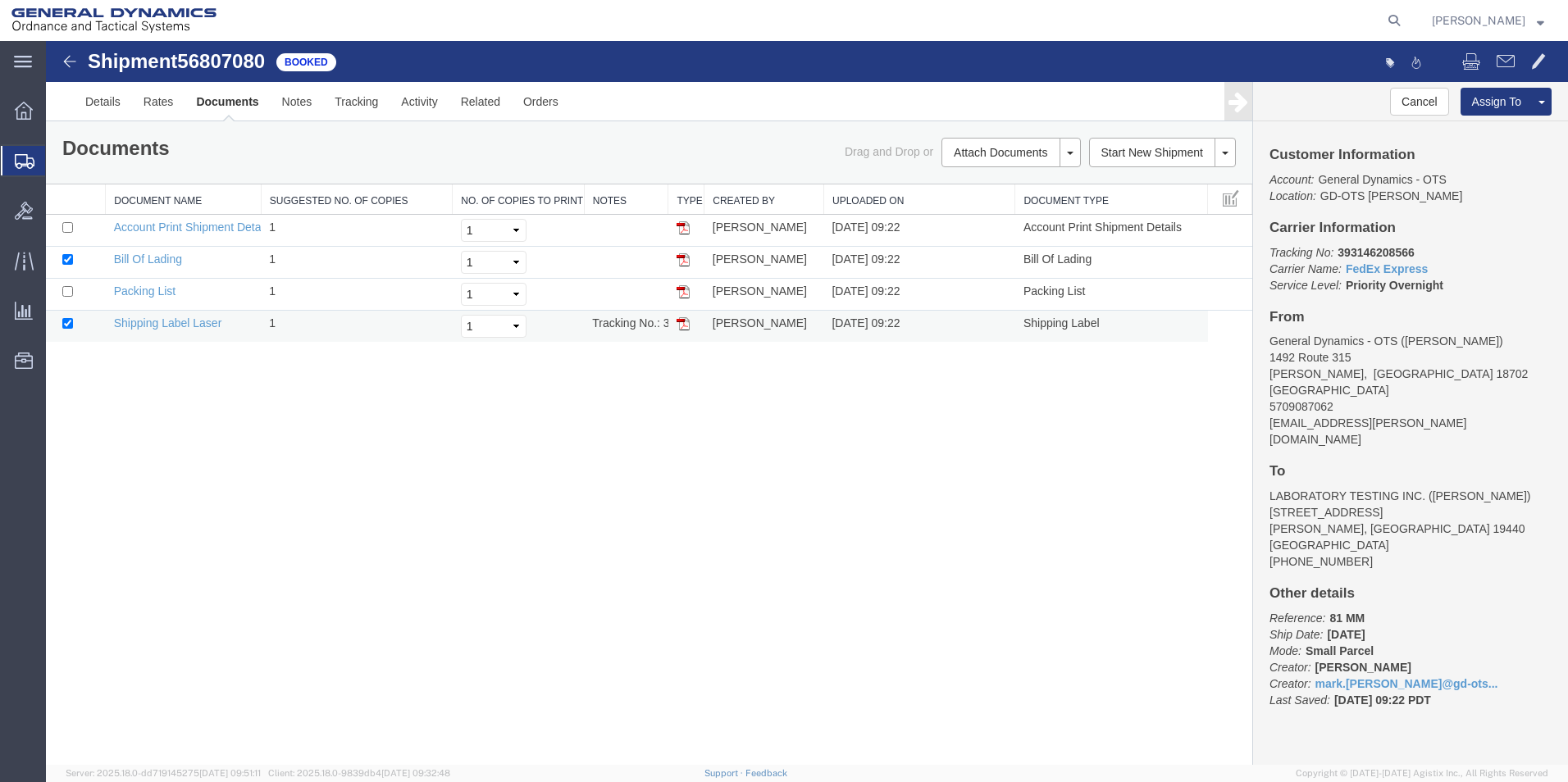
click at [681, 327] on img at bounding box center [683, 324] width 13 height 13
click at [110, 103] on link "Details" at bounding box center [103, 101] width 58 height 39
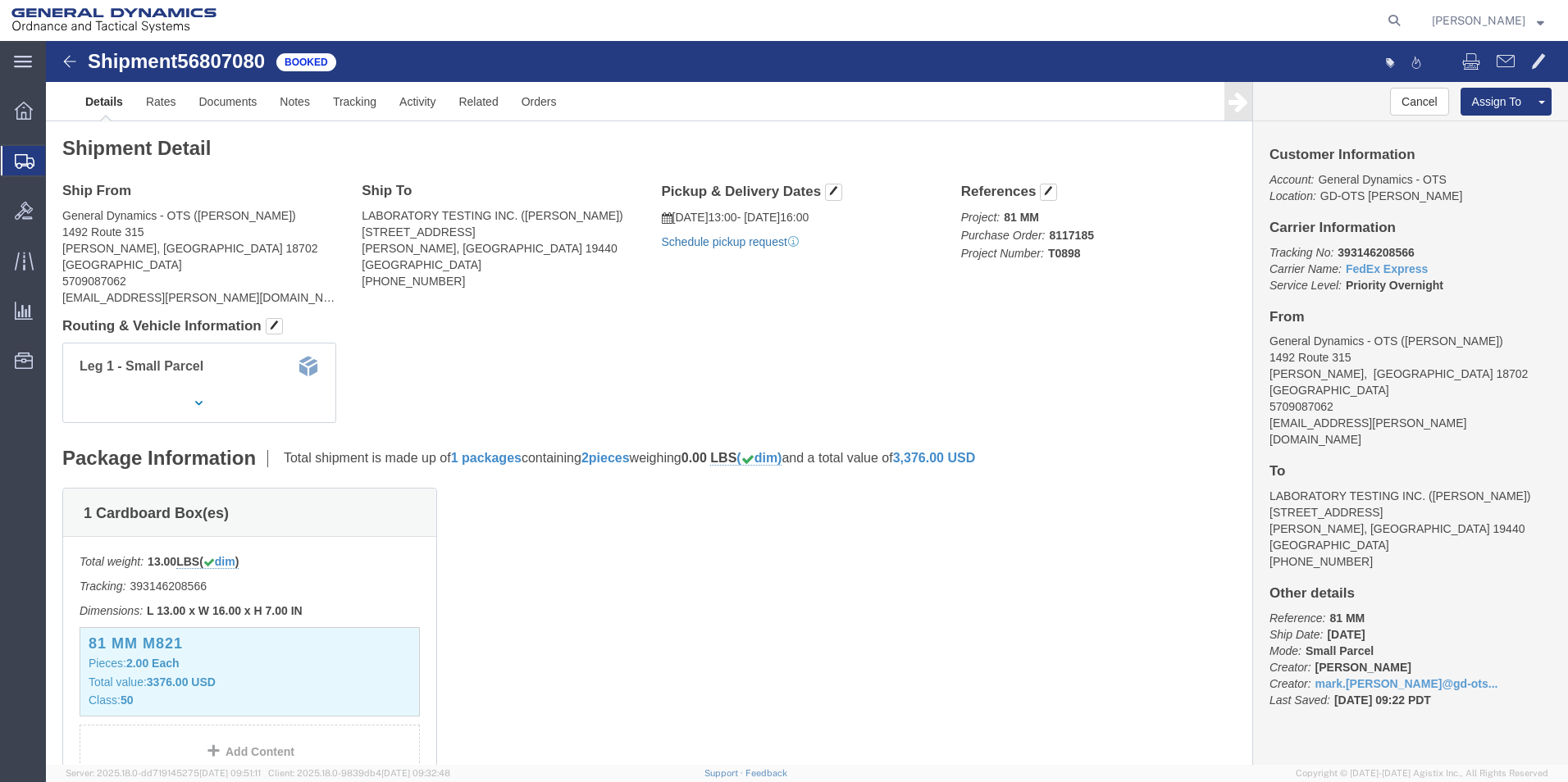
click link "Schedule pickup request"
click link "Documents"
